Goal: Navigation & Orientation: Find specific page/section

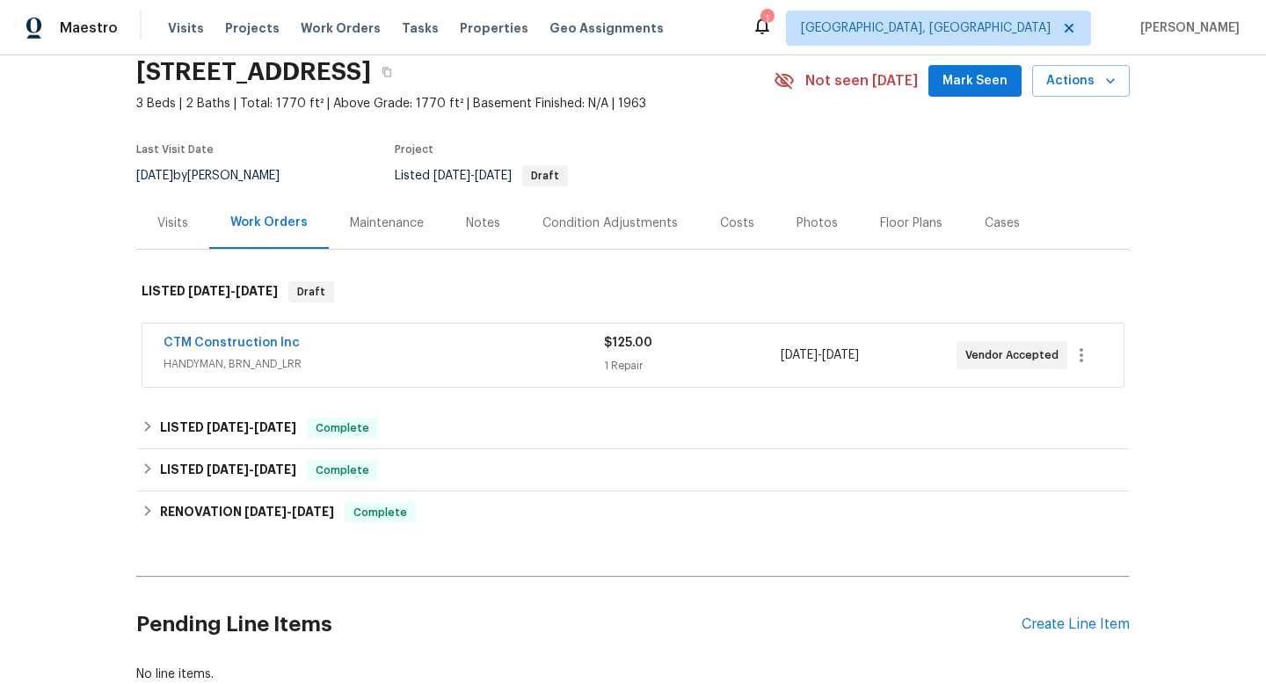
scroll to position [188, 0]
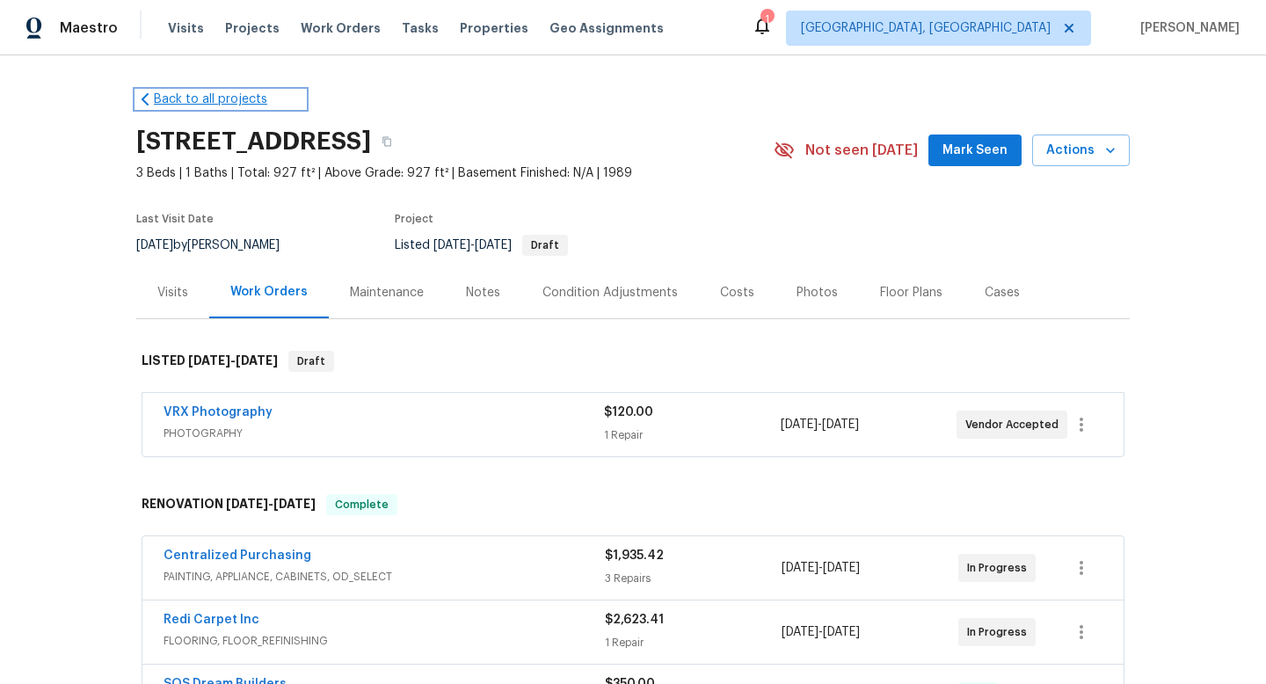
click at [209, 95] on link "Back to all projects" at bounding box center [220, 100] width 169 height 18
